Goal: Information Seeking & Learning: Learn about a topic

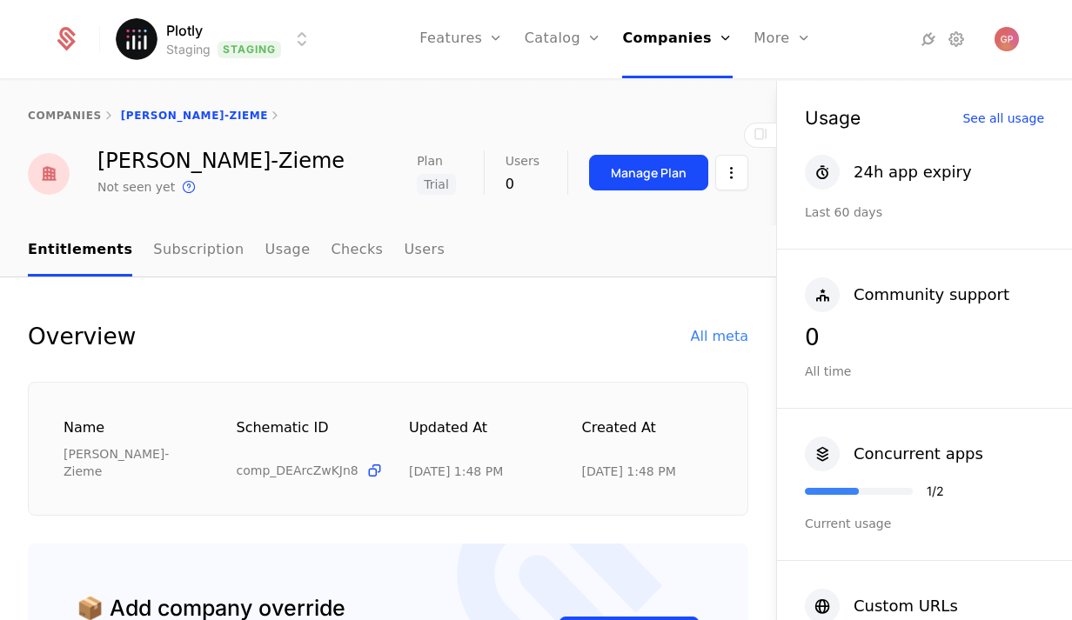
click at [64, 123] on div "companies [PERSON_NAME]-Zieme" at bounding box center [388, 116] width 776 height 70
click at [70, 113] on link "companies" at bounding box center [65, 116] width 74 height 12
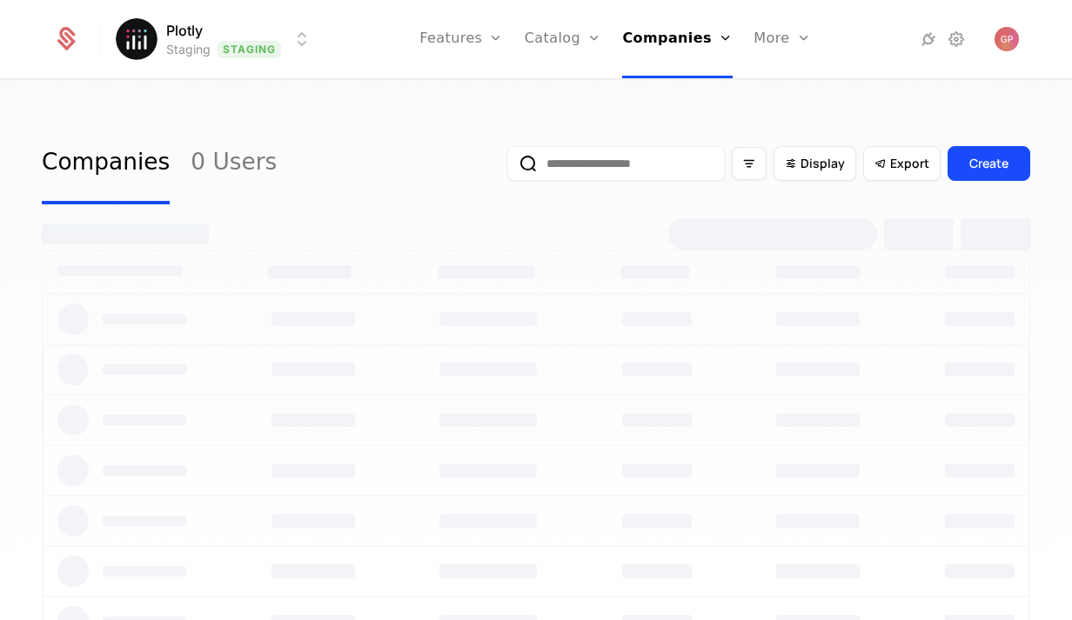
click at [625, 164] on input "email" at bounding box center [615, 163] width 217 height 35
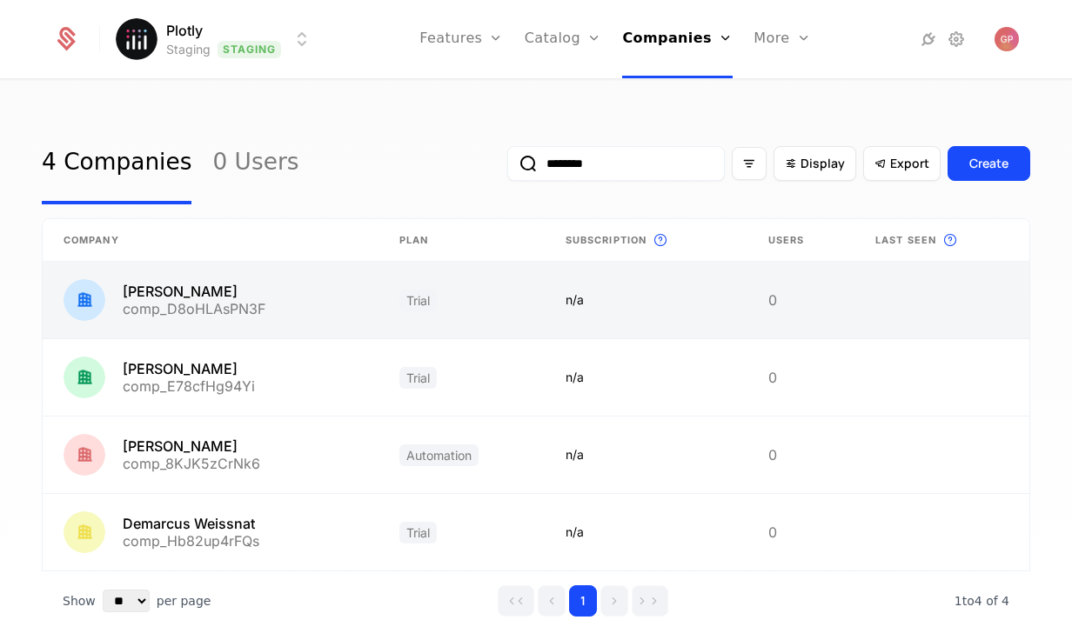
type input "********"
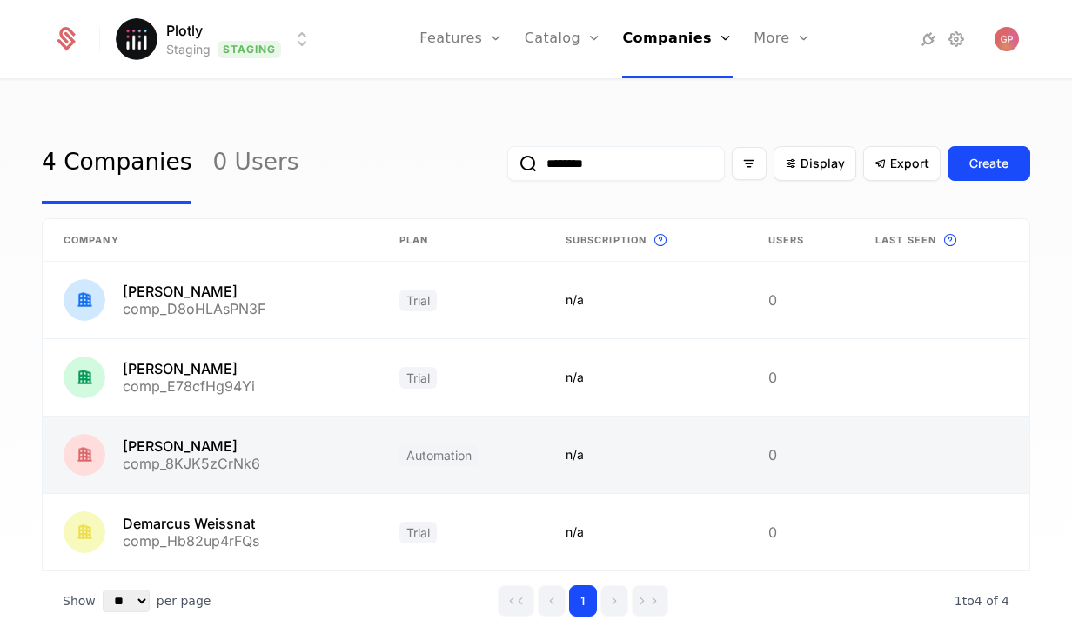
click at [198, 445] on link at bounding box center [211, 455] width 336 height 77
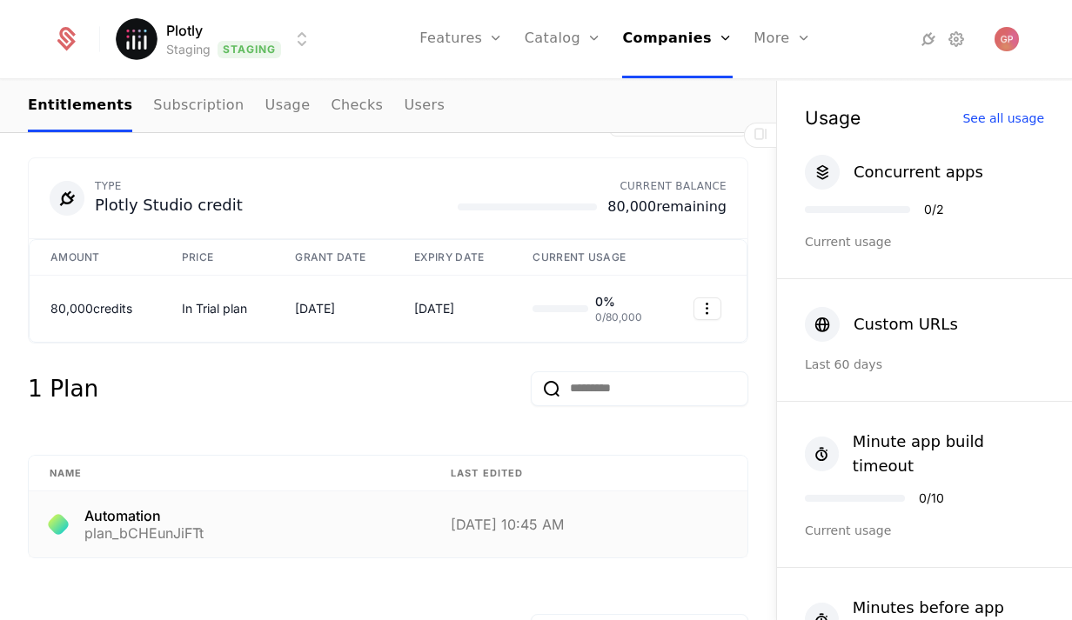
scroll to position [1063, 0]
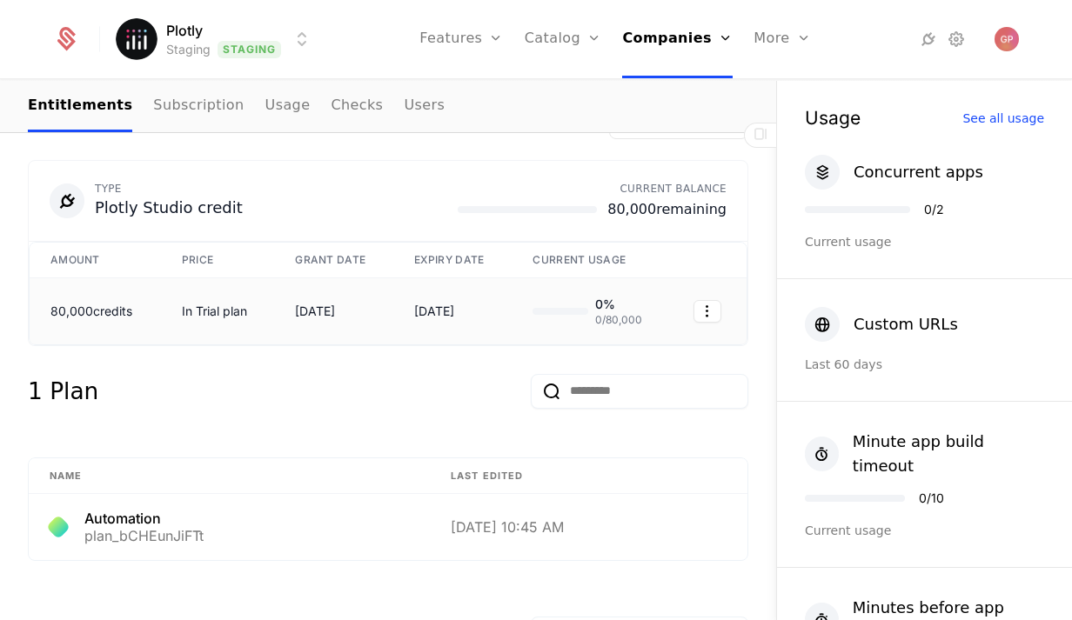
click at [211, 311] on div "In Trial plan" at bounding box center [218, 311] width 72 height 17
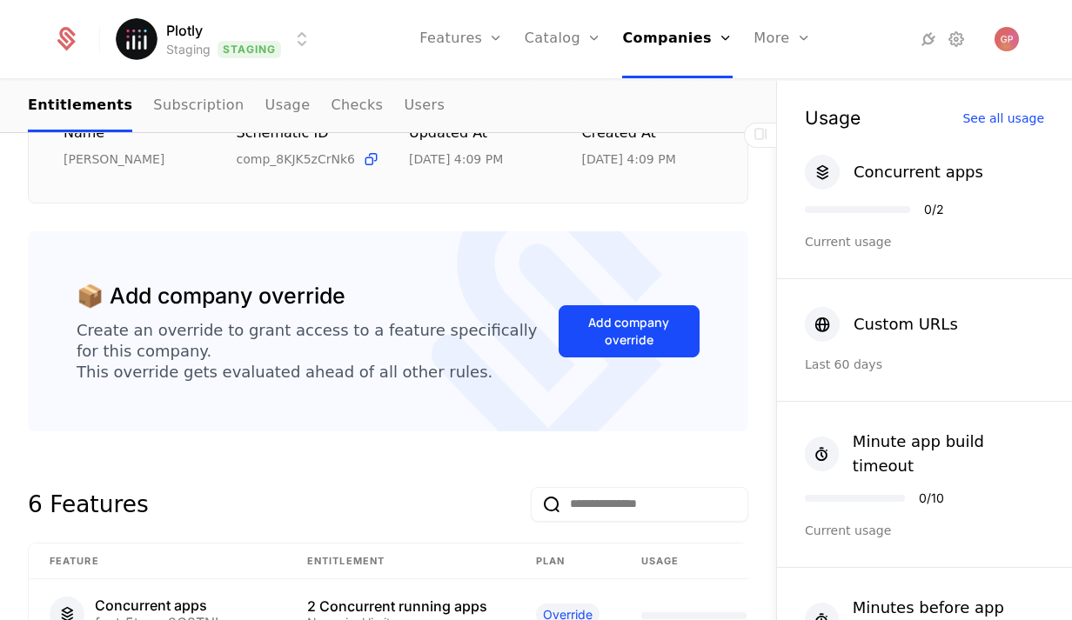
scroll to position [0, 0]
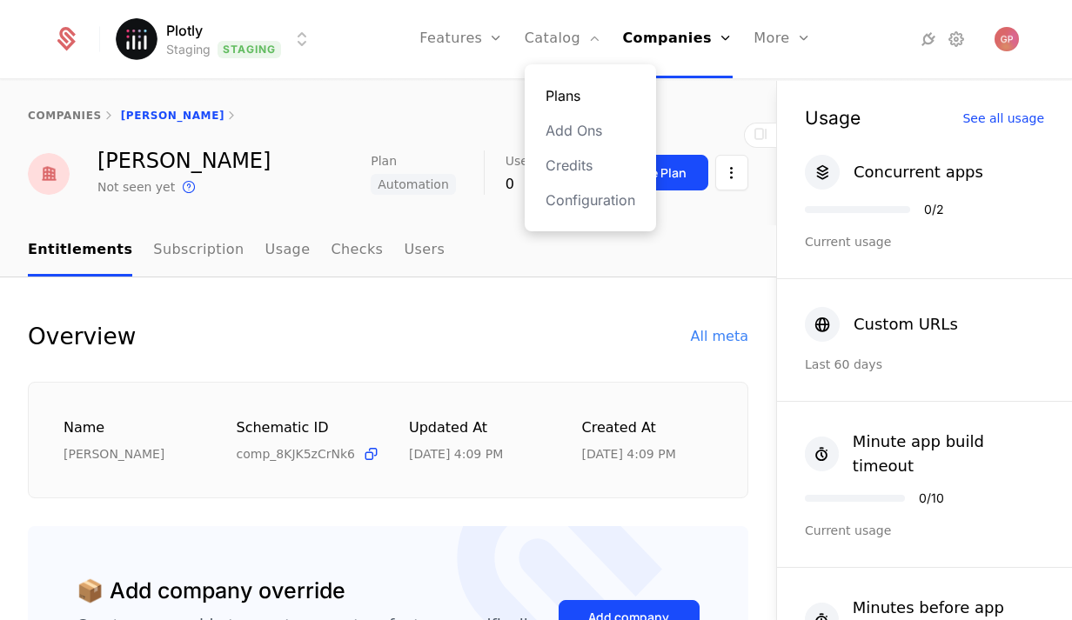
click at [575, 98] on link "Plans" at bounding box center [590, 95] width 90 height 21
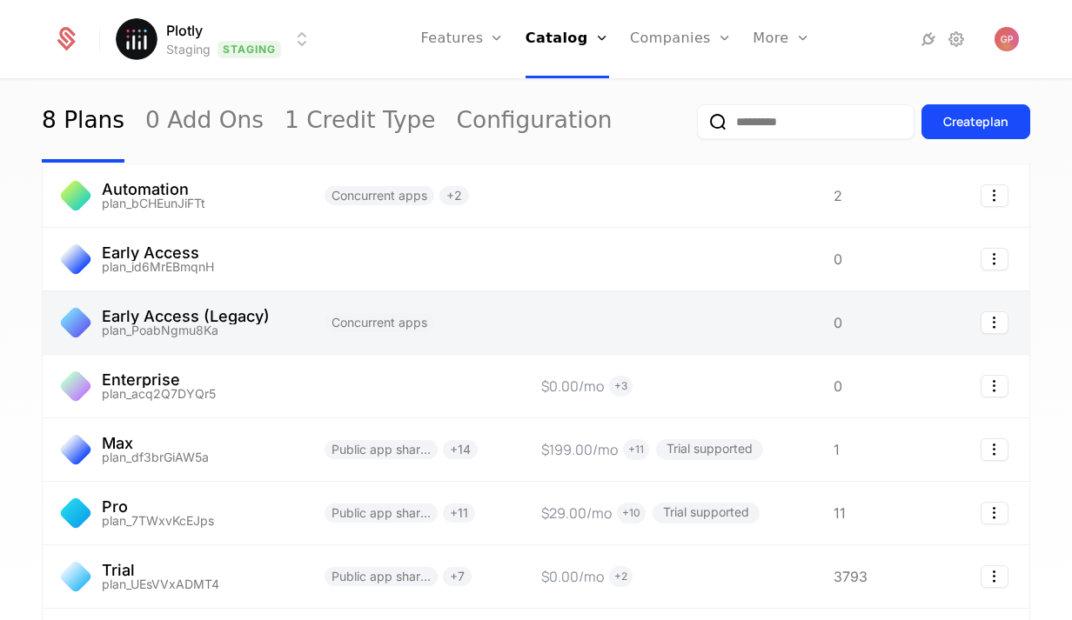
scroll to position [80, 0]
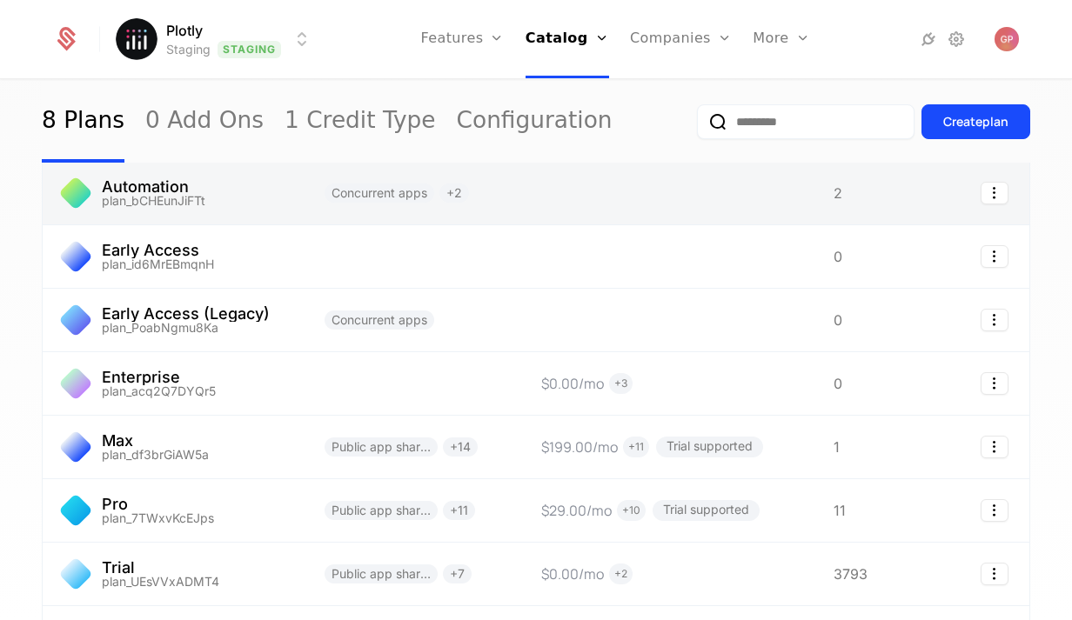
click at [277, 207] on link at bounding box center [173, 193] width 261 height 63
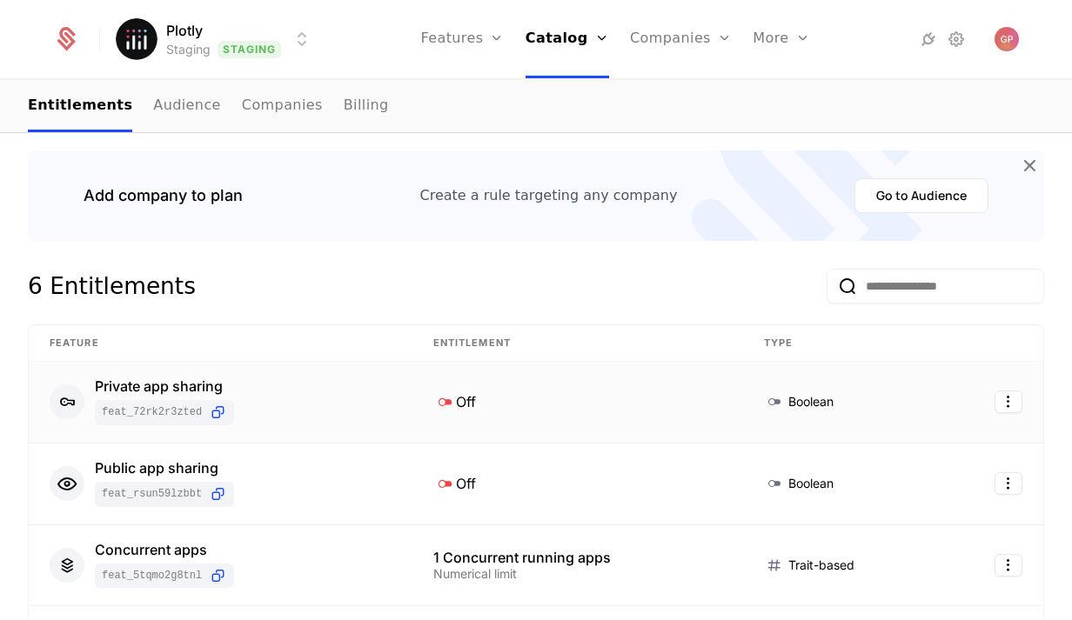
scroll to position [231, 0]
